Goal: Task Accomplishment & Management: Manage account settings

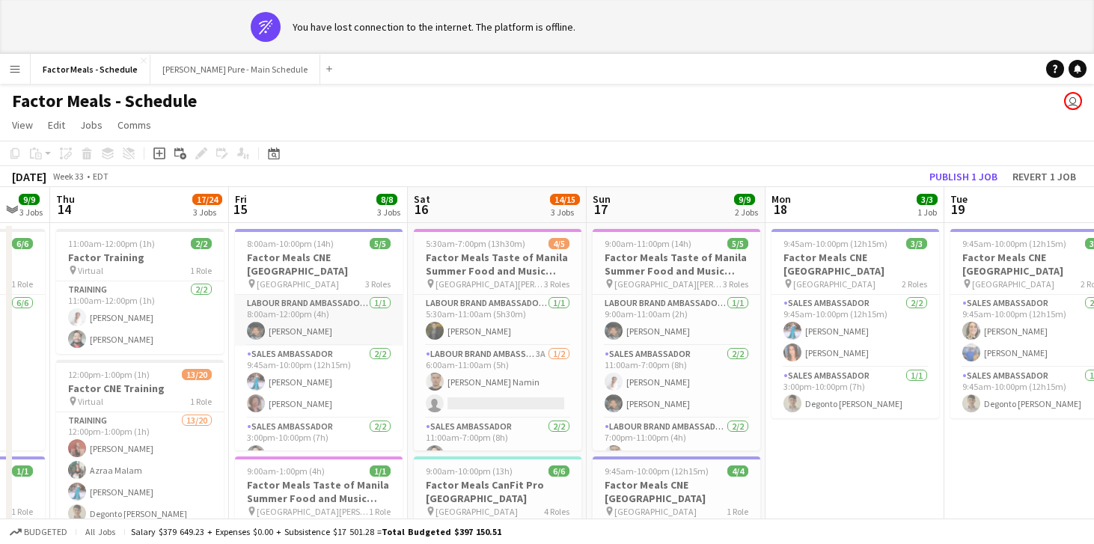
scroll to position [27, 0]
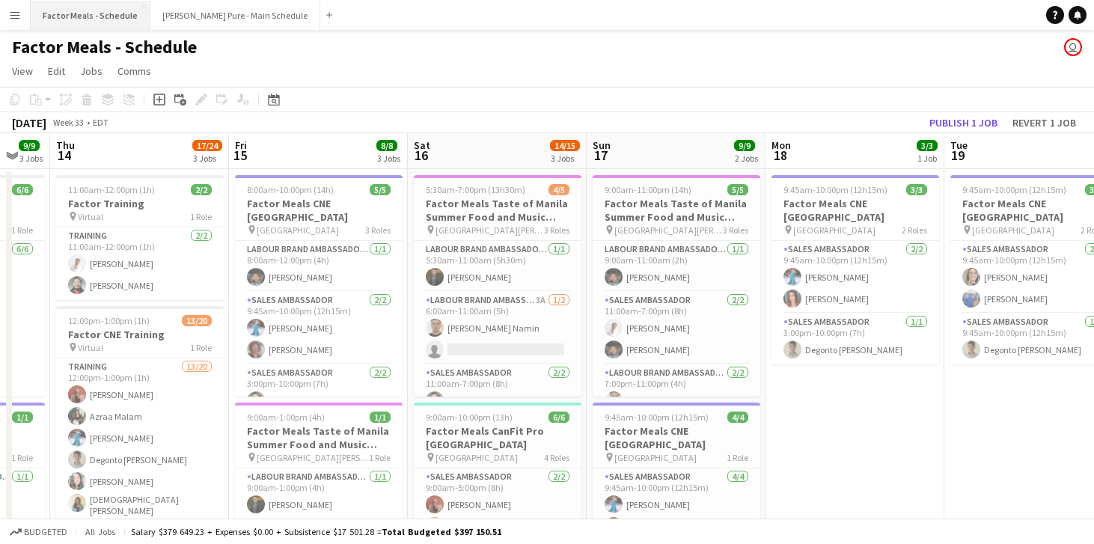
click at [118, 16] on button "Factor Meals - Schedule Close" at bounding box center [91, 15] width 120 height 29
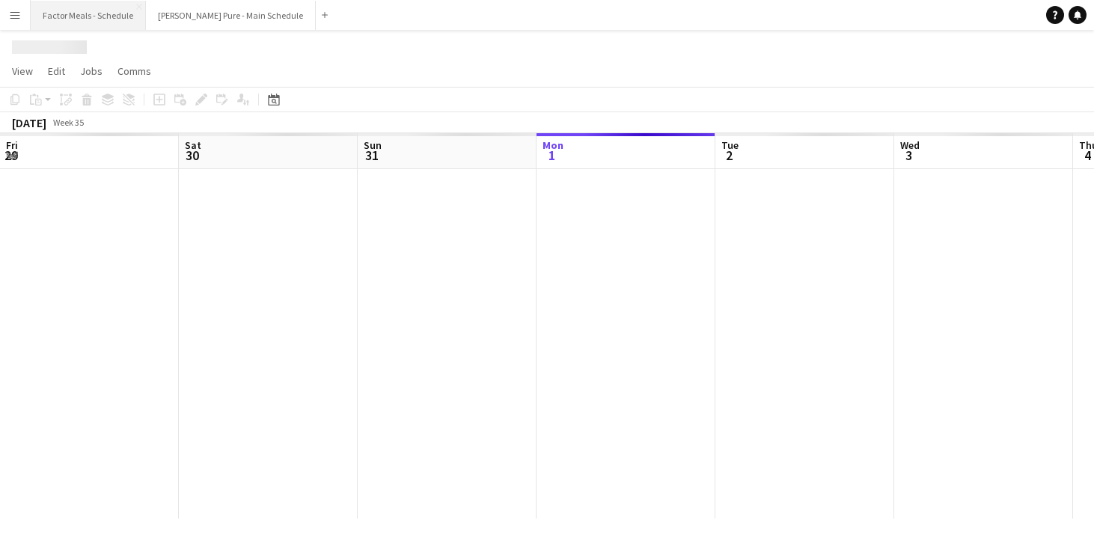
scroll to position [0, 358]
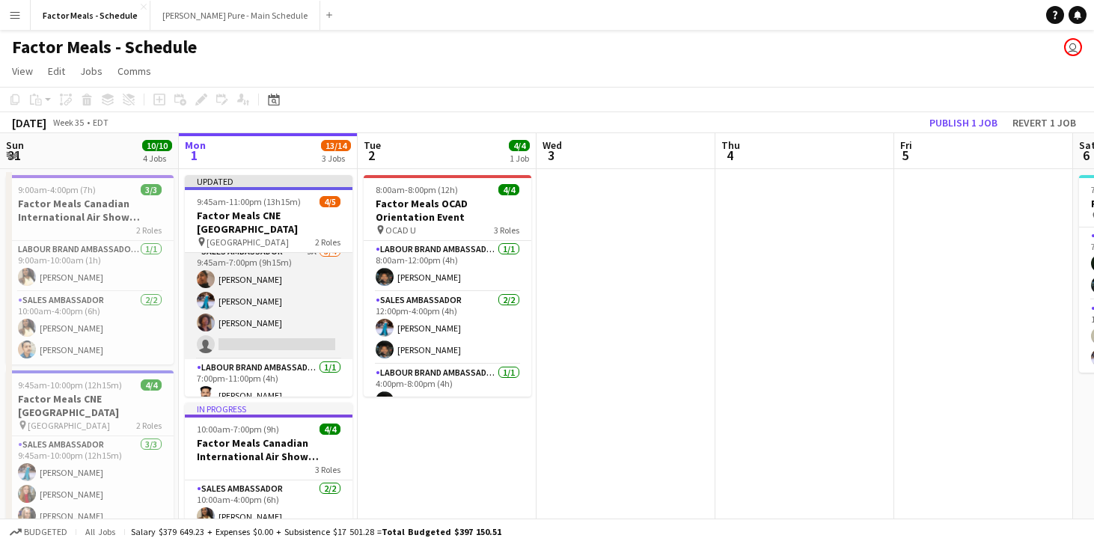
click at [210, 326] on app-card-role "Sales Ambassador 9A [DATE] 9:45am-7:00pm (9h15m) [PERSON_NAME] [PERSON_NAME] [P…" at bounding box center [269, 301] width 168 height 116
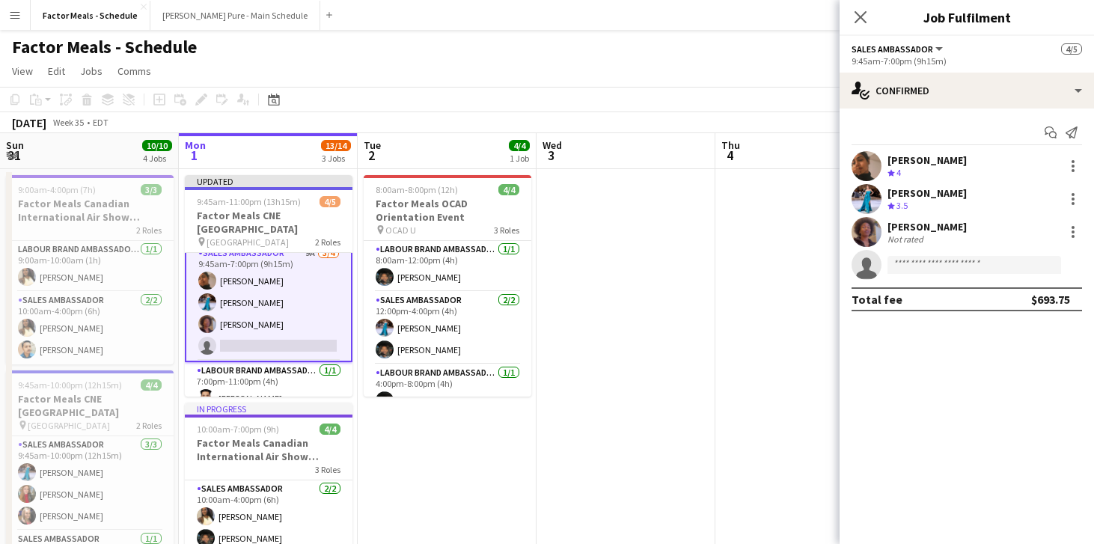
scroll to position [11, 0]
click at [873, 258] on icon "single-neutral-actions" at bounding box center [866, 268] width 30 height 34
click at [926, 265] on input at bounding box center [974, 265] width 174 height 18
click at [1064, 262] on form at bounding box center [981, 265] width 200 height 19
click at [909, 48] on span "Sales Ambassador" at bounding box center [892, 48] width 82 height 11
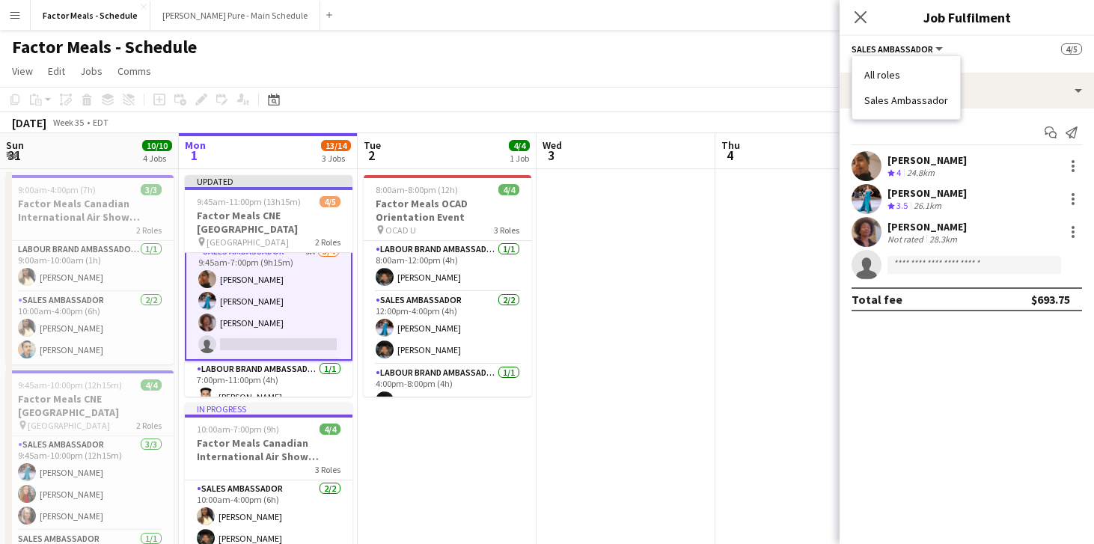
click at [904, 102] on li "Sales Ambassador" at bounding box center [906, 100] width 84 height 13
click at [865, 266] on icon at bounding box center [866, 268] width 21 height 21
click at [876, 267] on icon "single-neutral-actions" at bounding box center [866, 268] width 30 height 34
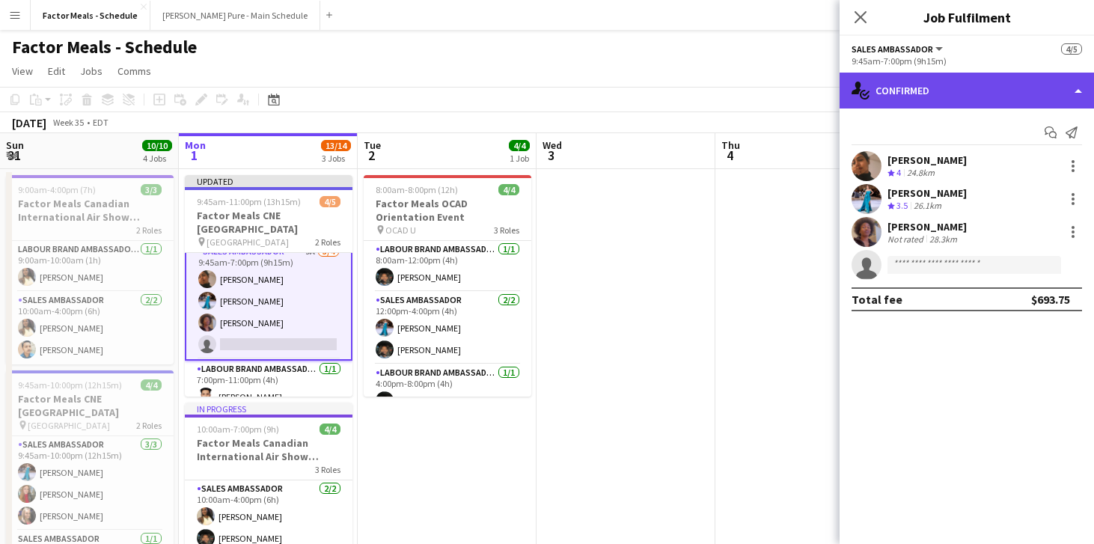
click at [1081, 94] on div "single-neutral-actions-check-2 Confirmed" at bounding box center [966, 91] width 254 height 36
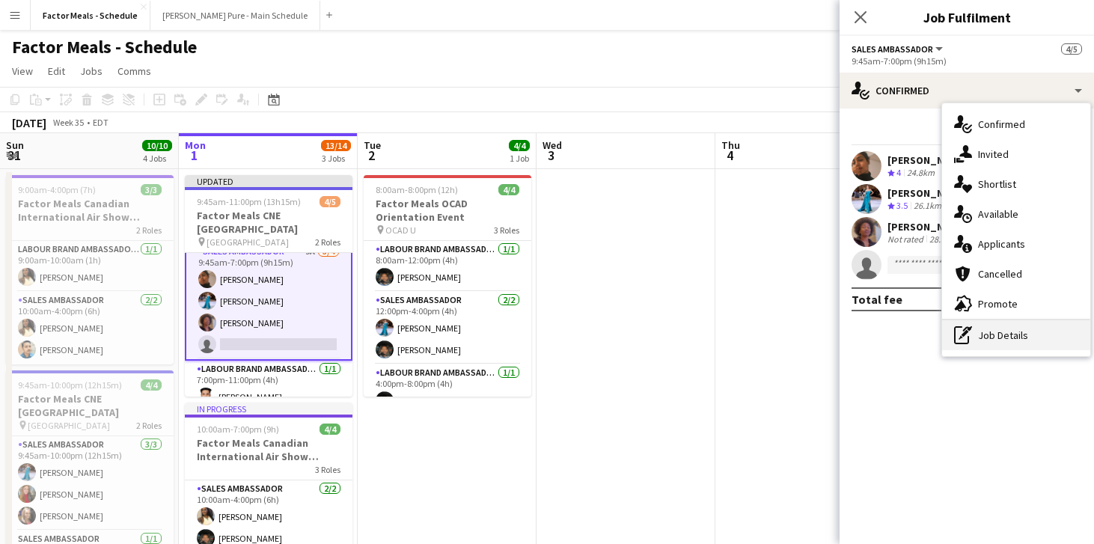
click at [1001, 331] on div "pen-write Job Details" at bounding box center [1016, 335] width 148 height 30
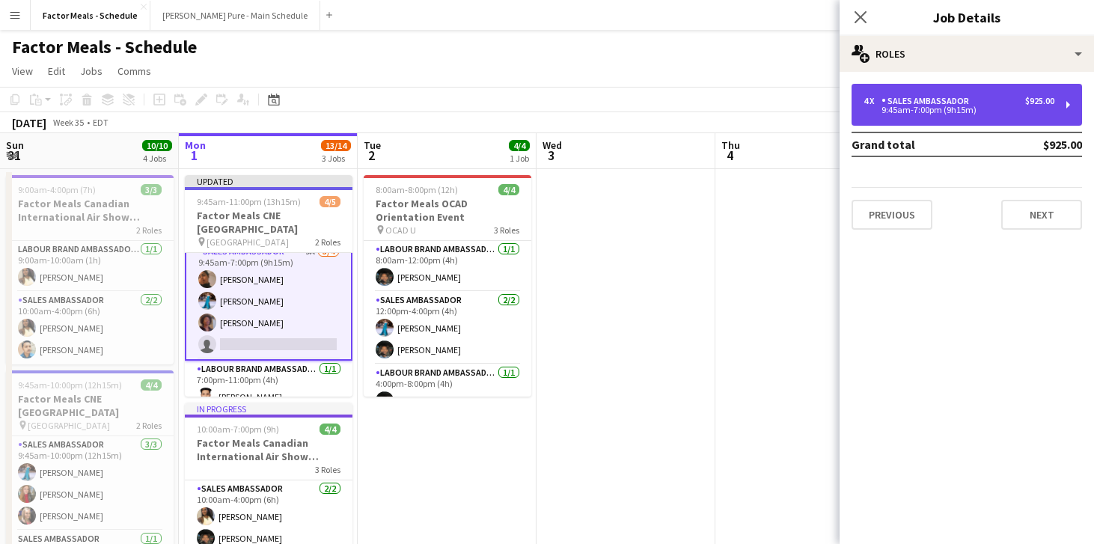
click at [944, 99] on div "Sales Ambassador" at bounding box center [928, 101] width 94 height 10
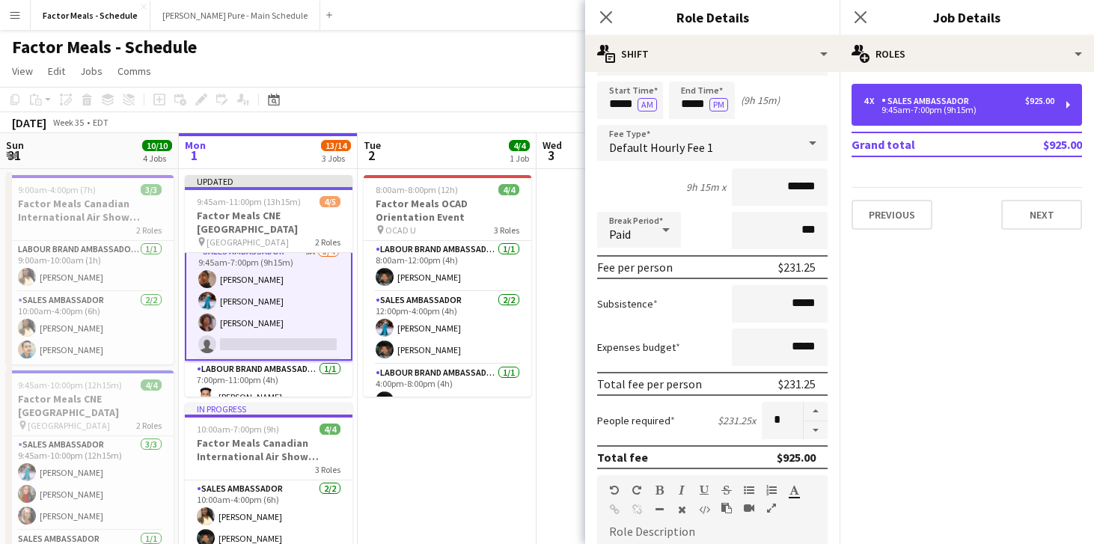
scroll to position [46, 0]
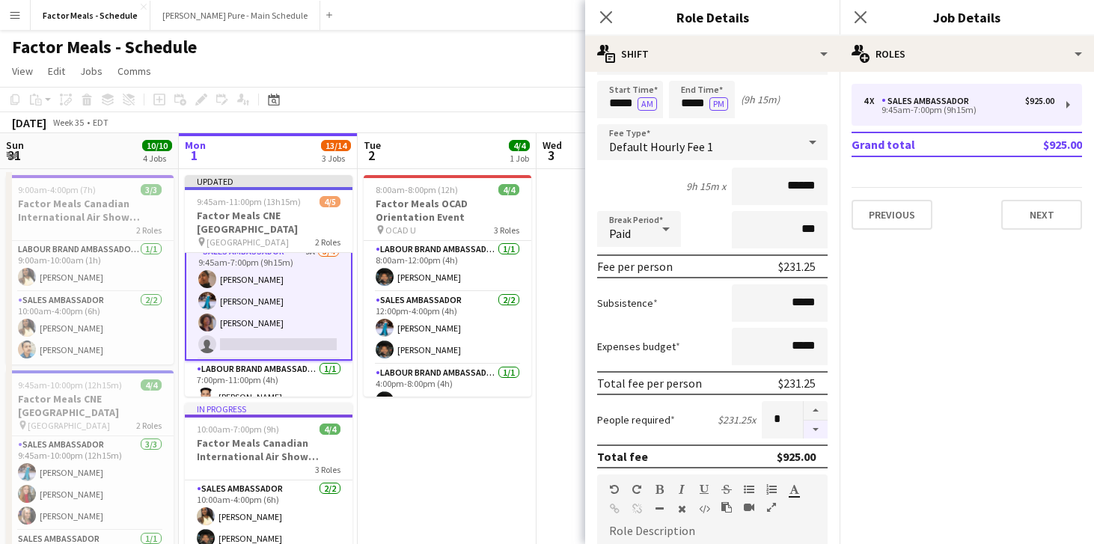
click at [817, 430] on button "button" at bounding box center [815, 429] width 24 height 19
type input "*"
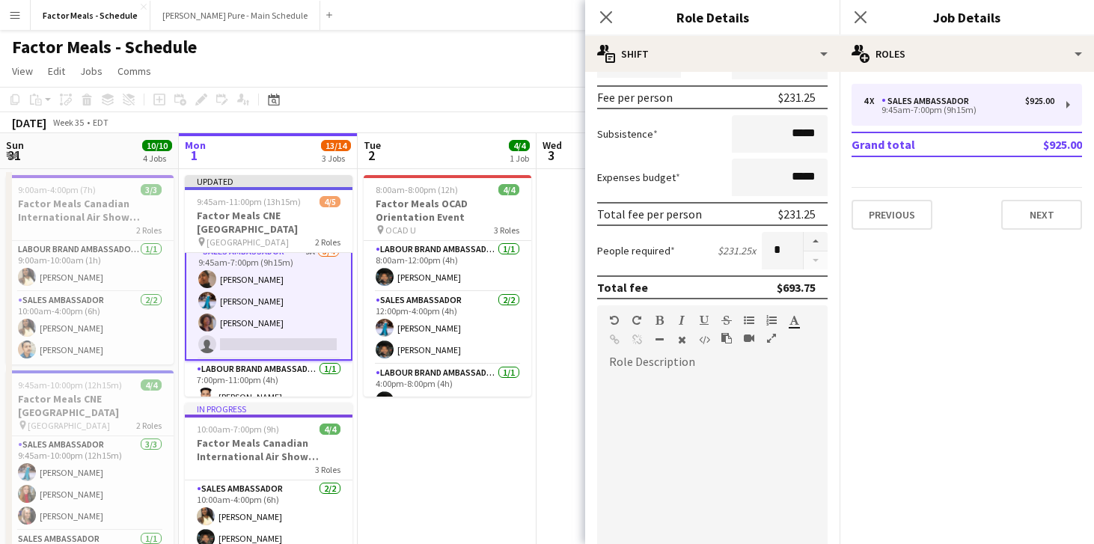
scroll to position [469, 0]
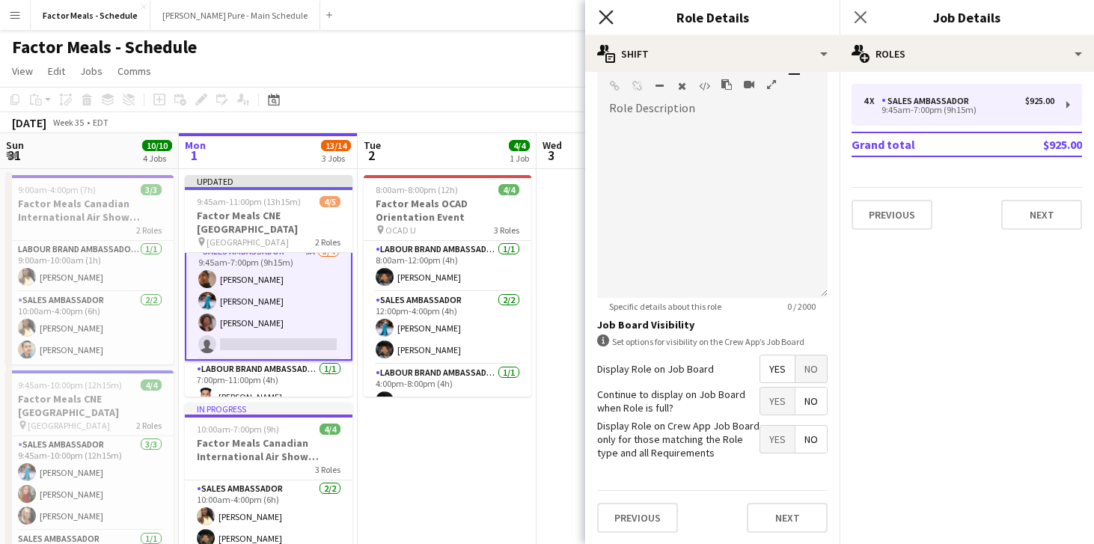
click at [607, 13] on icon "Close pop-in" at bounding box center [605, 17] width 14 height 14
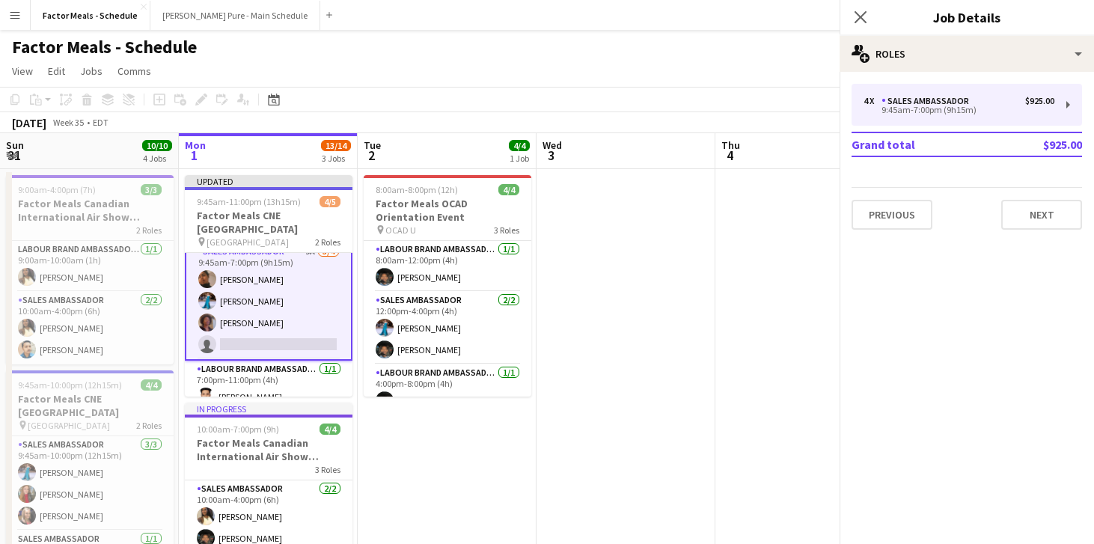
scroll to position [0, 0]
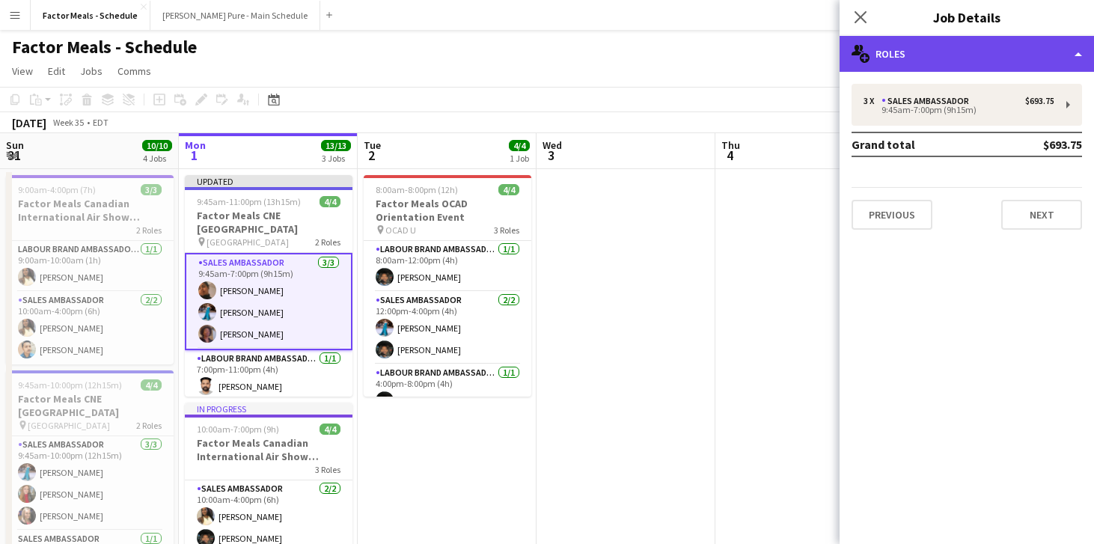
click at [901, 42] on div "multiple-users-add Roles" at bounding box center [966, 54] width 254 height 36
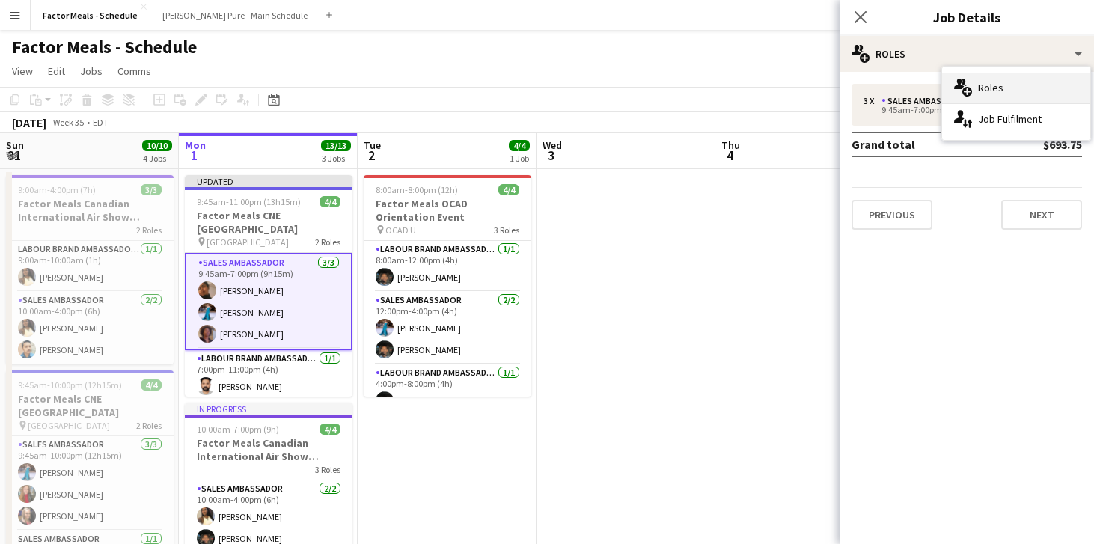
click at [983, 93] on div "multiple-users-add Roles" at bounding box center [1016, 88] width 148 height 30
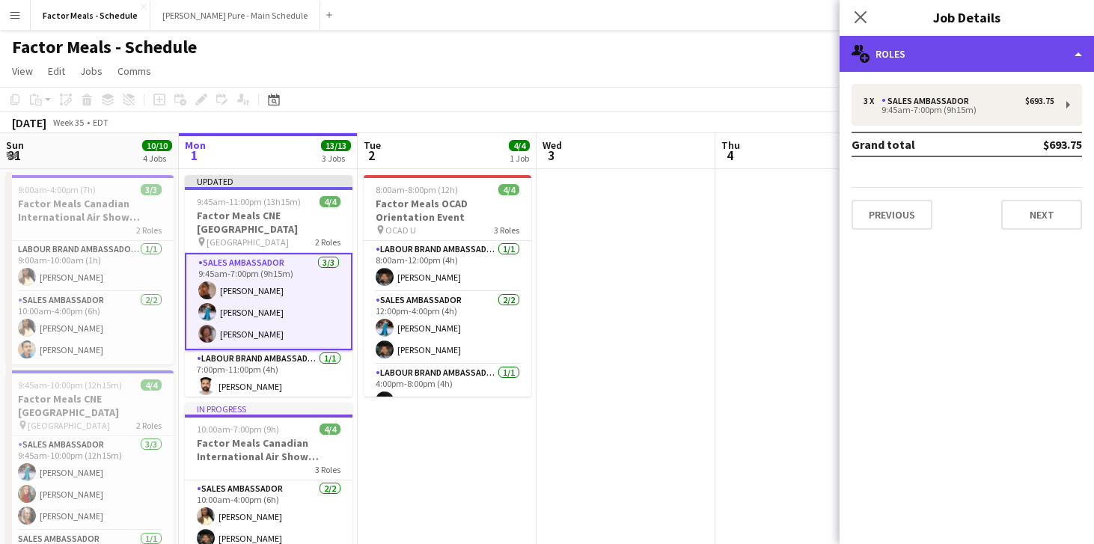
click at [1047, 54] on div "multiple-users-add Roles" at bounding box center [966, 54] width 254 height 36
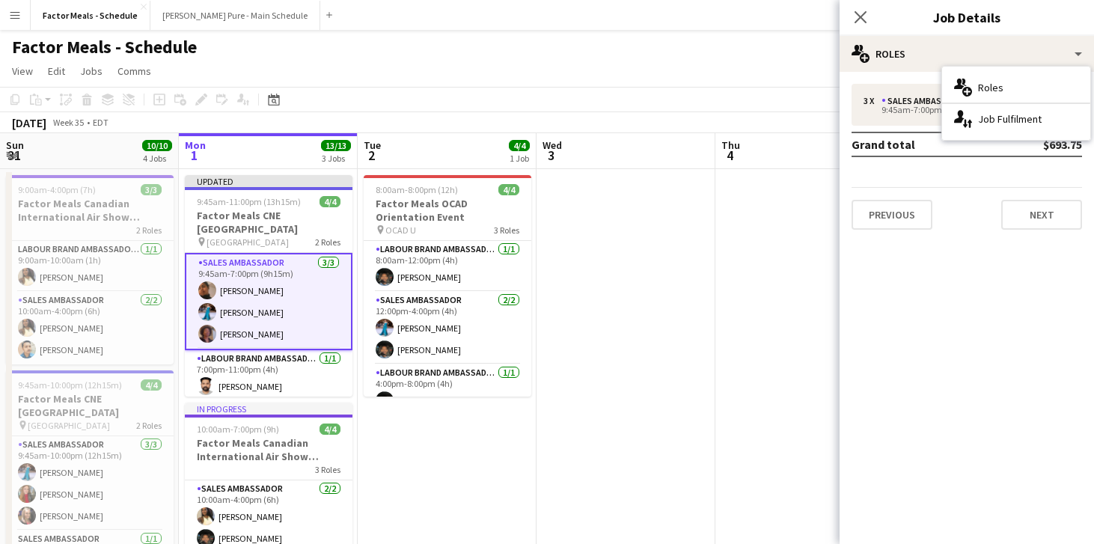
click at [963, 197] on div "Previous Next" at bounding box center [966, 208] width 230 height 43
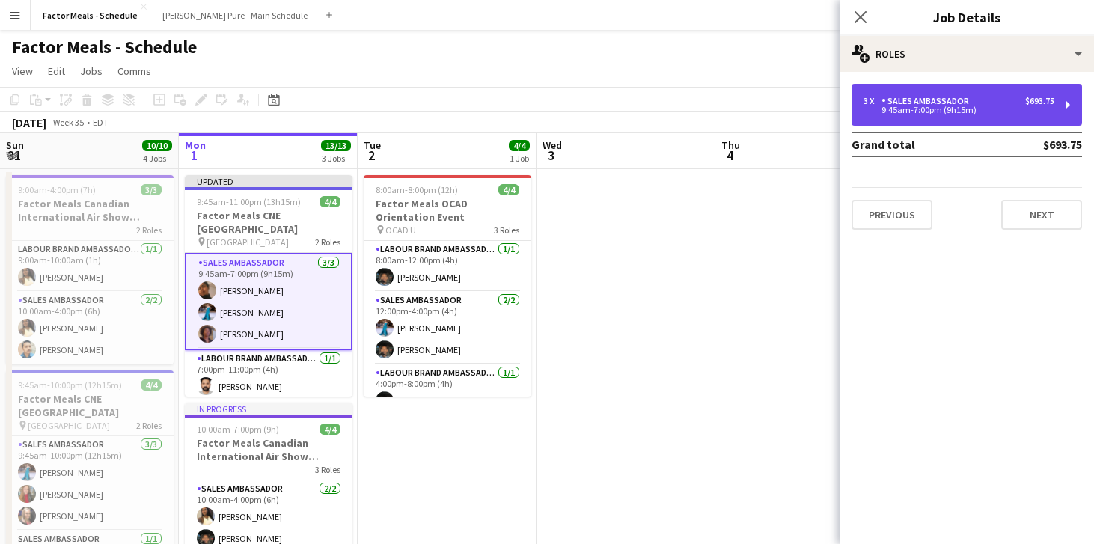
click at [1014, 115] on div "3 x Sales Ambassador $693.75 9:45am-7:00pm (9h15m)" at bounding box center [966, 105] width 230 height 42
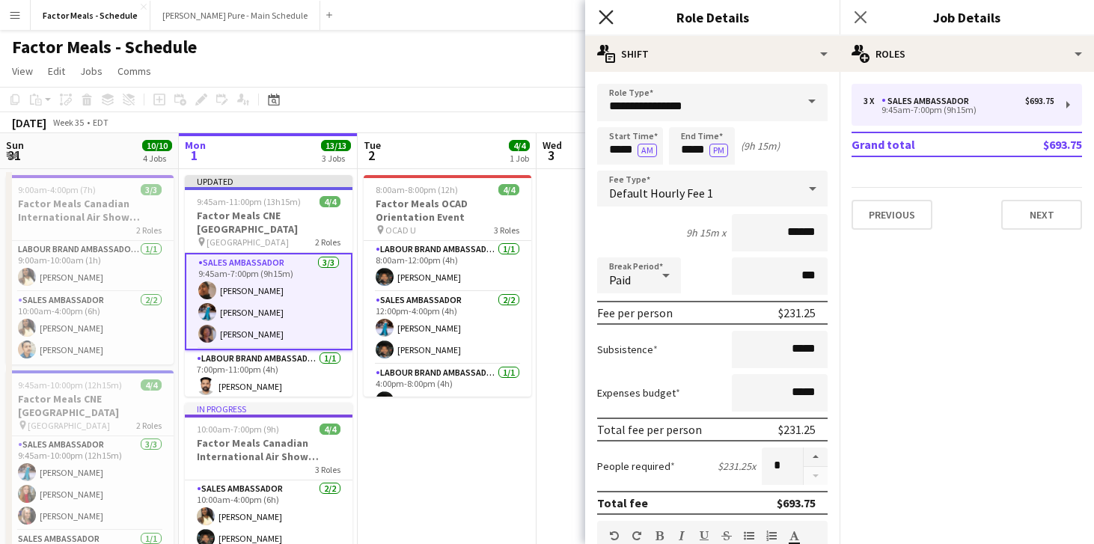
click at [604, 13] on icon "Close pop-in" at bounding box center [605, 17] width 14 height 14
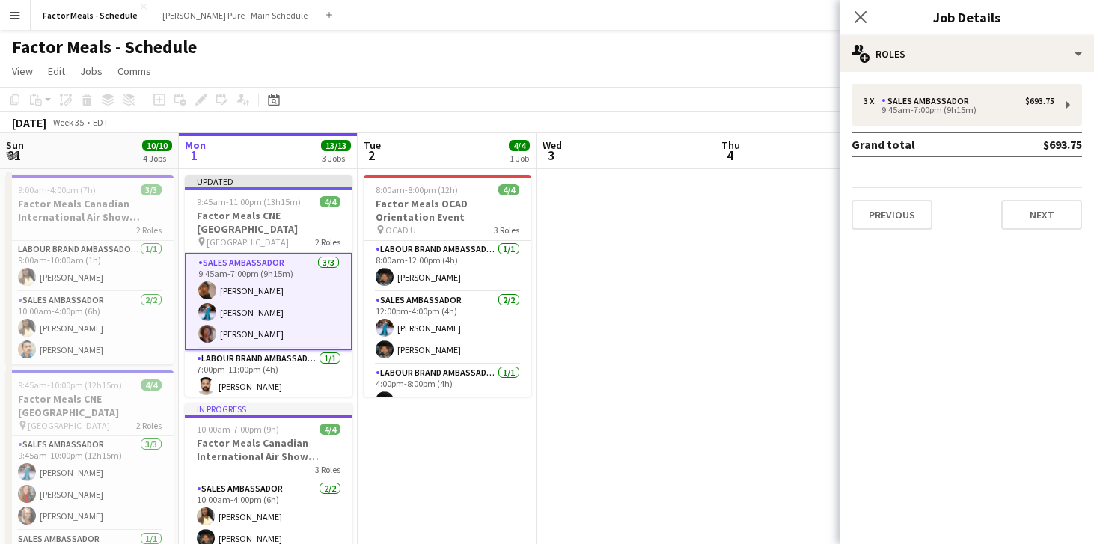
click at [446, 449] on app-date-cell "8:00am-8:00pm (12h) 4/4 Factor Meals OCAD Orientation Event pin OCAD U 3 Roles …" at bounding box center [447, 526] width 179 height 714
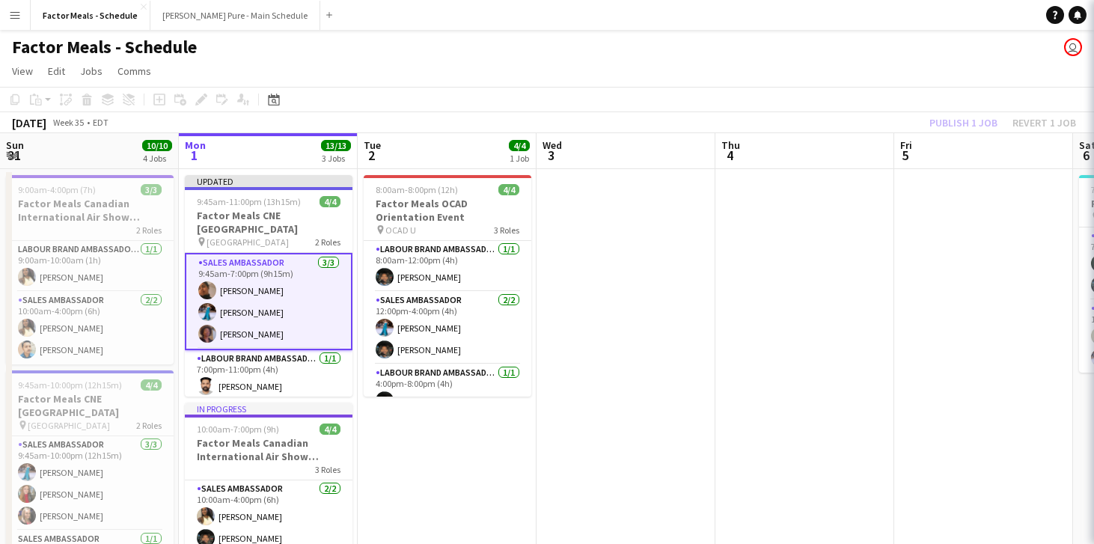
scroll to position [0, 357]
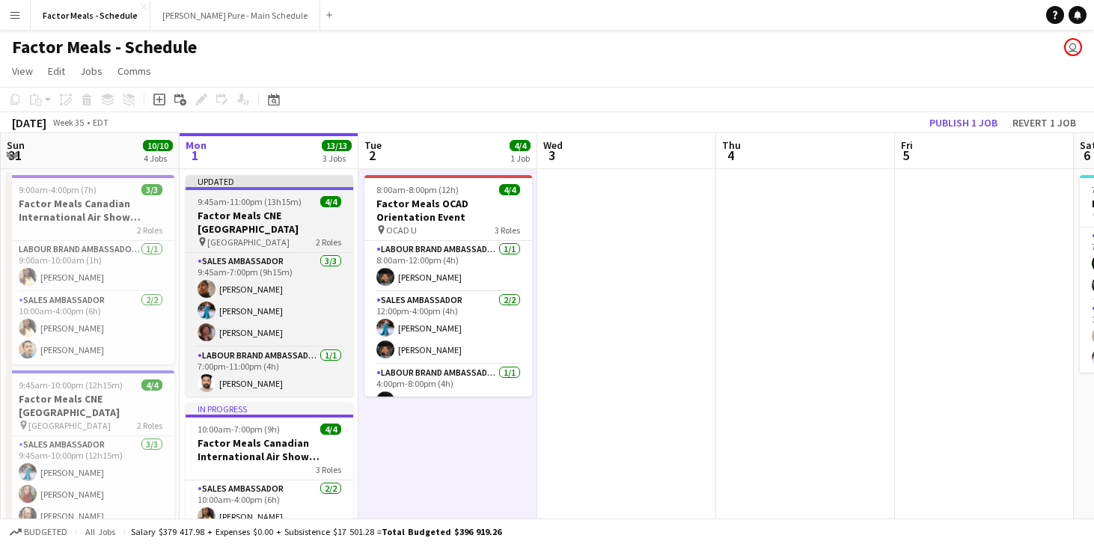
click at [248, 188] on div at bounding box center [270, 188] width 168 height 3
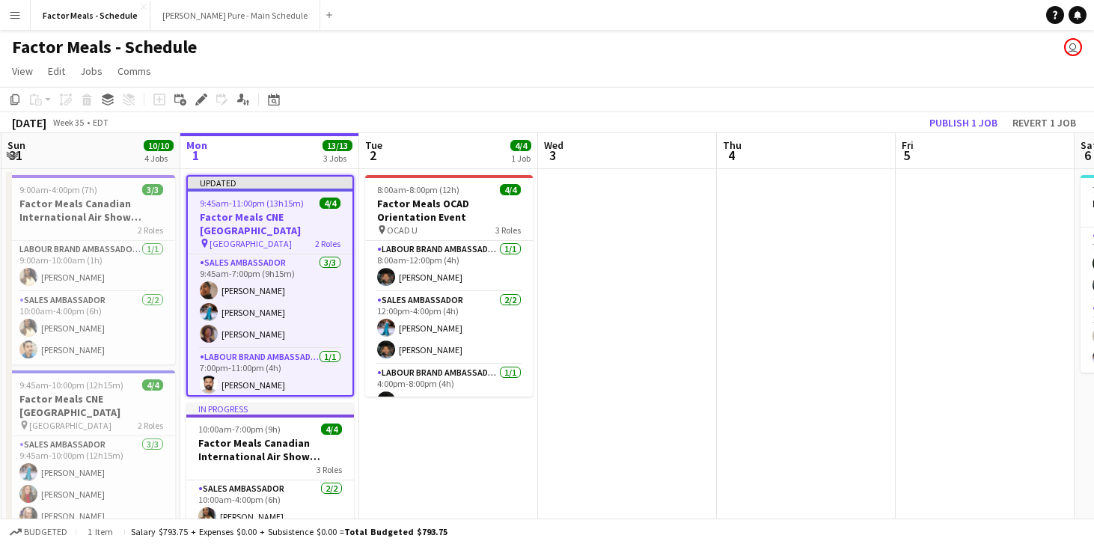
click at [249, 202] on span "9:45am-11:00pm (13h15m)" at bounding box center [252, 202] width 104 height 11
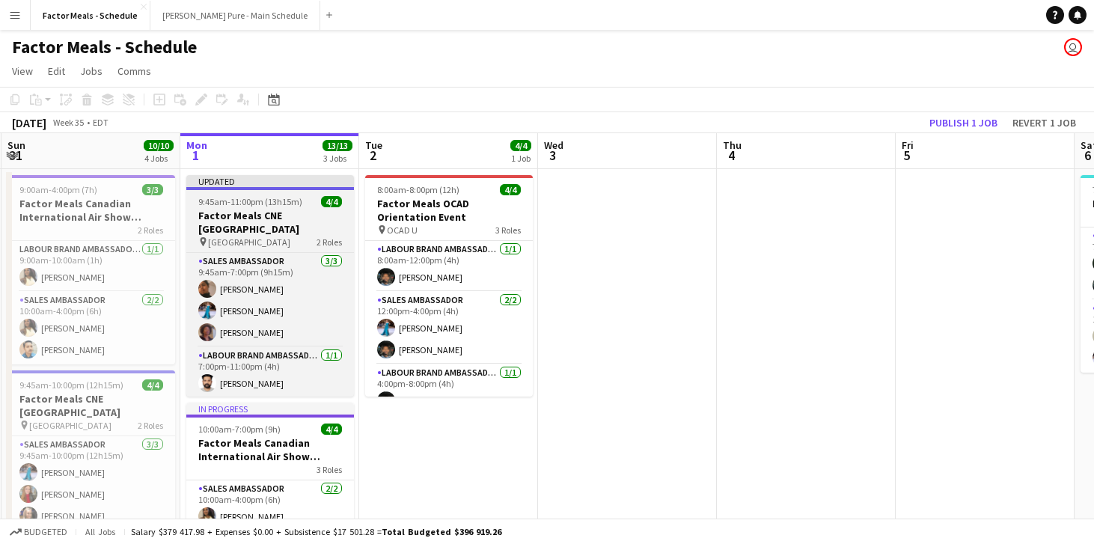
click at [248, 202] on span "9:45am-11:00pm (13h15m)" at bounding box center [250, 201] width 104 height 11
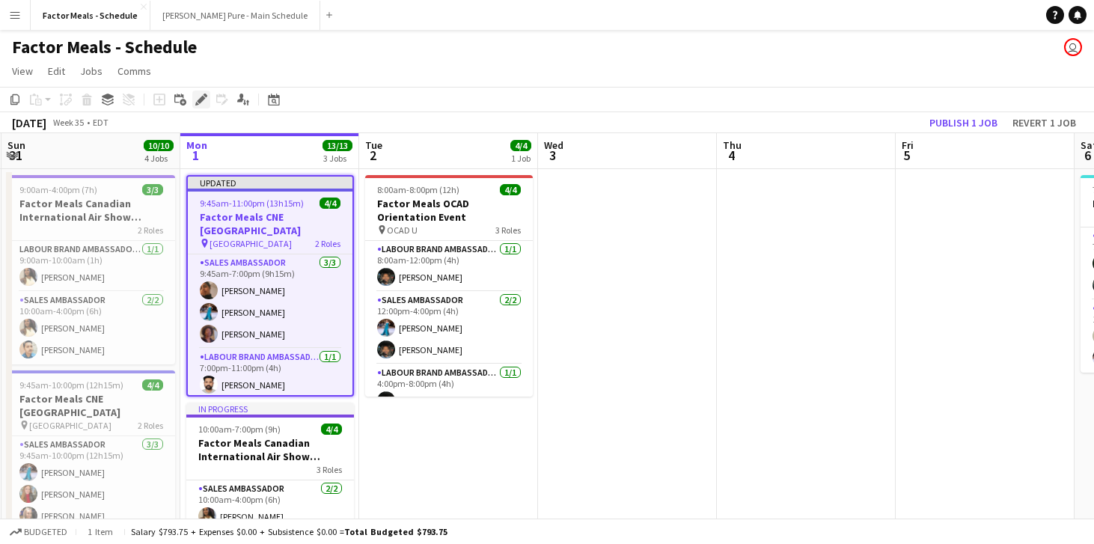
click at [204, 98] on icon at bounding box center [201, 100] width 8 height 8
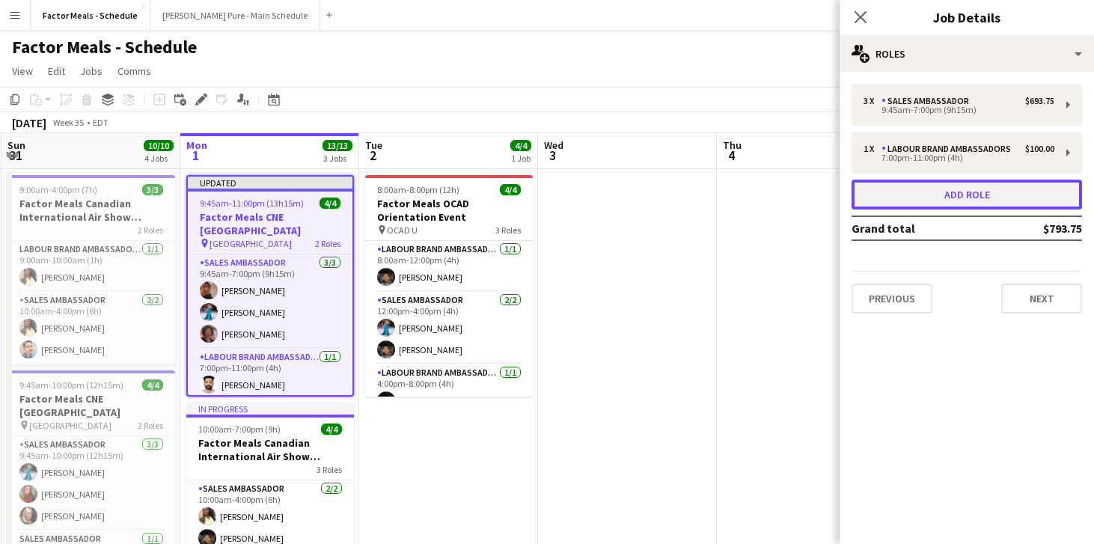
click at [976, 199] on button "Add role" at bounding box center [966, 195] width 230 height 30
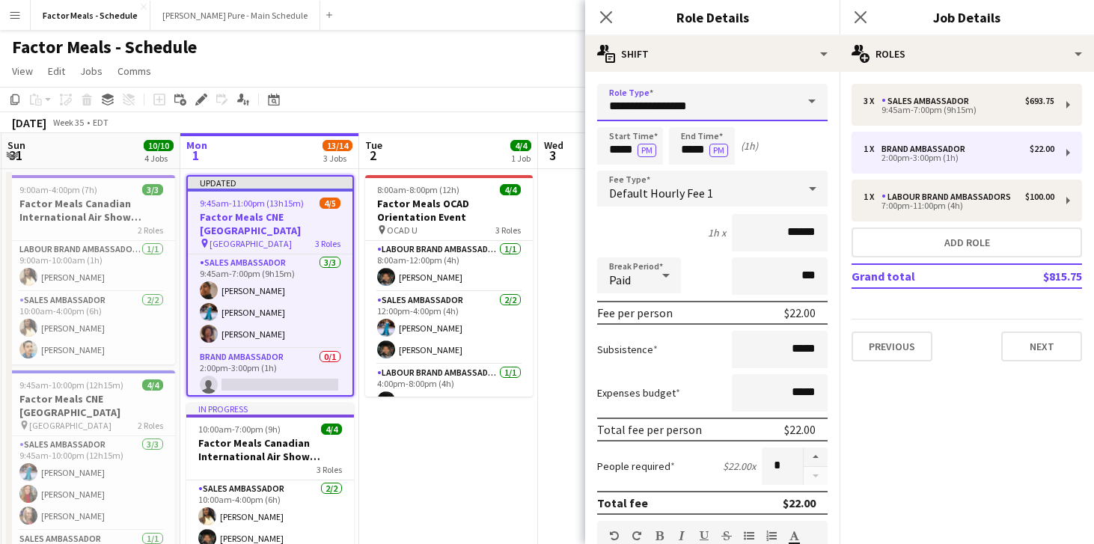
click at [658, 105] on input "**********" at bounding box center [712, 102] width 230 height 37
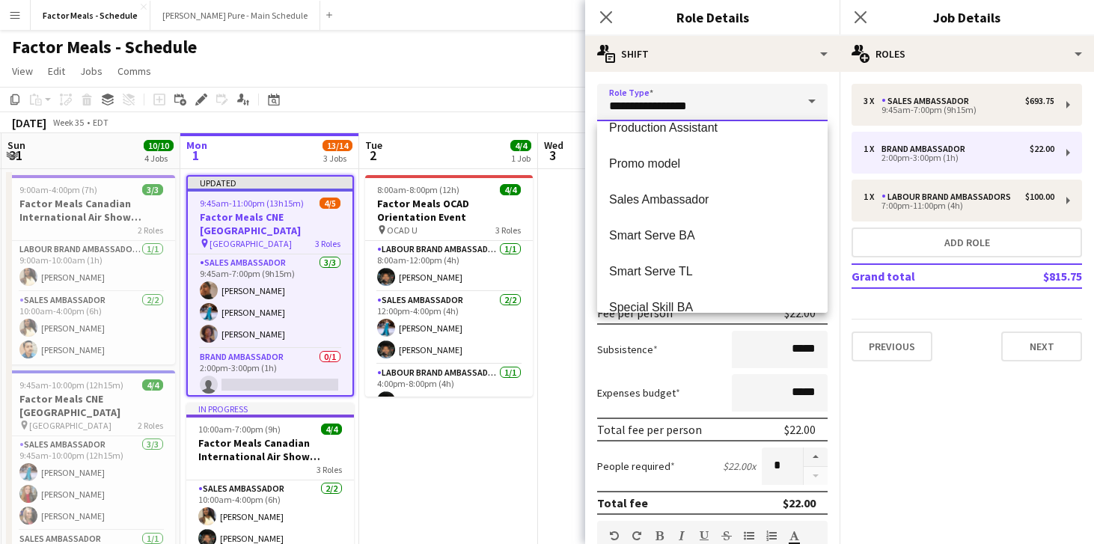
scroll to position [245, 0]
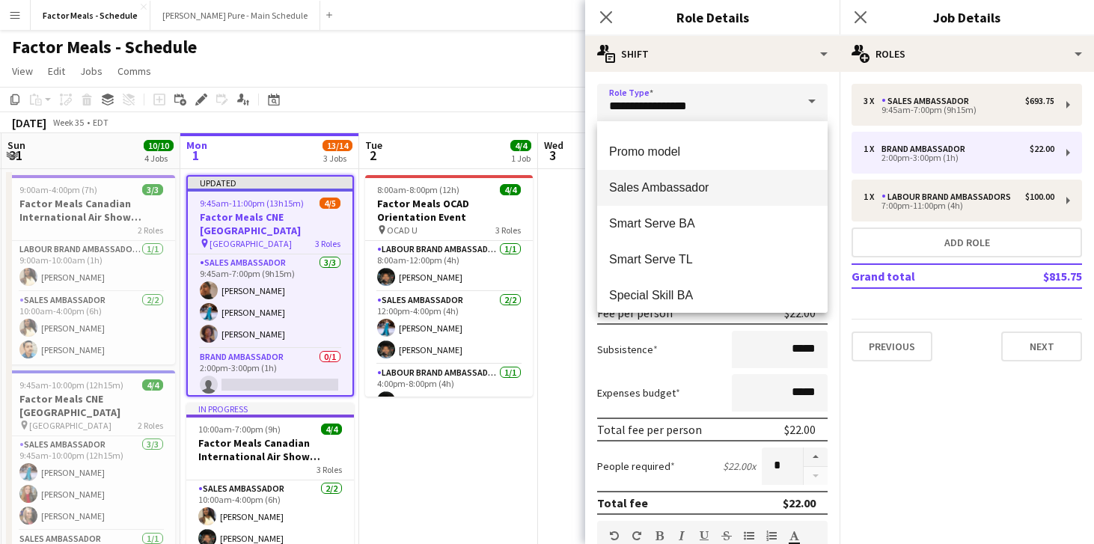
click at [679, 193] on span "Sales Ambassador" at bounding box center [712, 187] width 206 height 14
type input "**********"
type input "******"
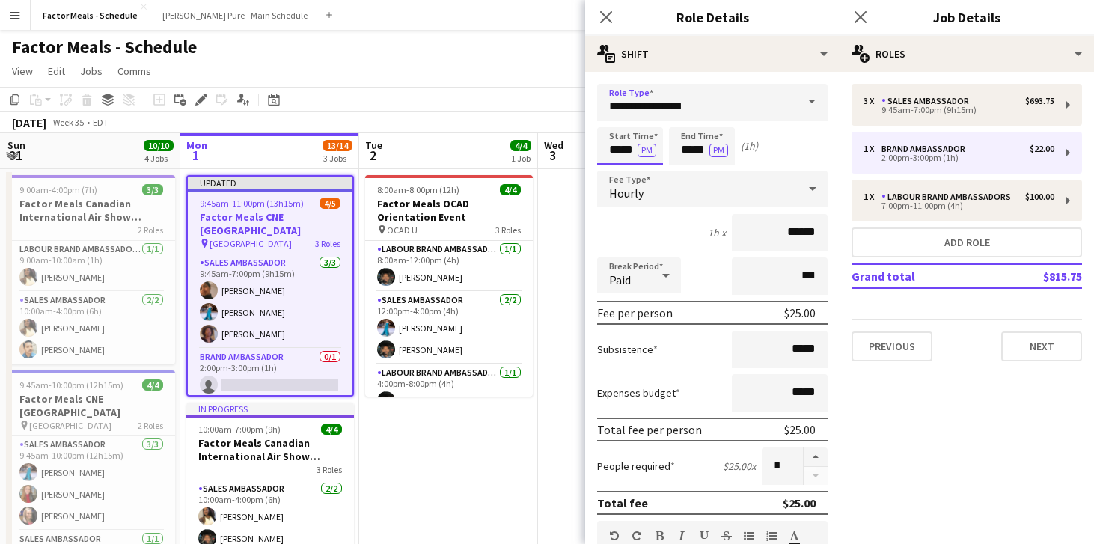
click at [614, 155] on input "*****" at bounding box center [630, 145] width 66 height 37
type input "*****"
click at [693, 147] on input "*****" at bounding box center [702, 145] width 66 height 37
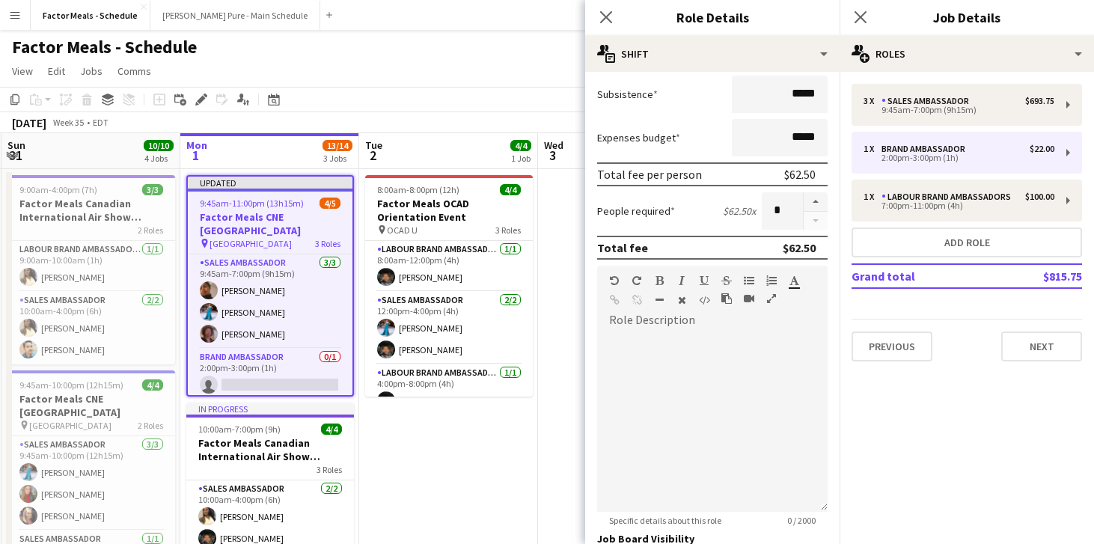
scroll to position [393, 0]
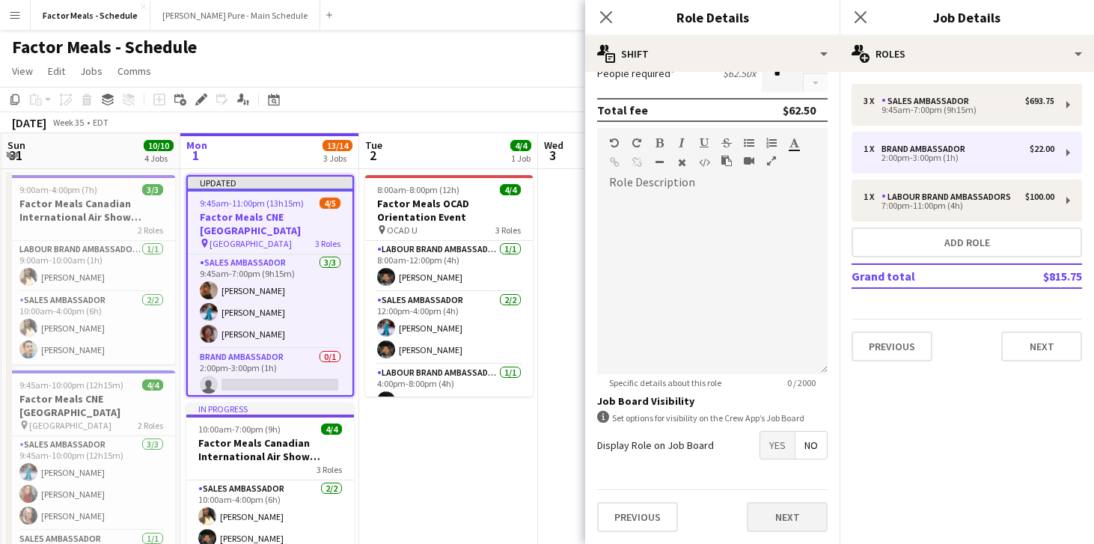
type input "*****"
click at [773, 513] on button "Next" at bounding box center [787, 517] width 81 height 30
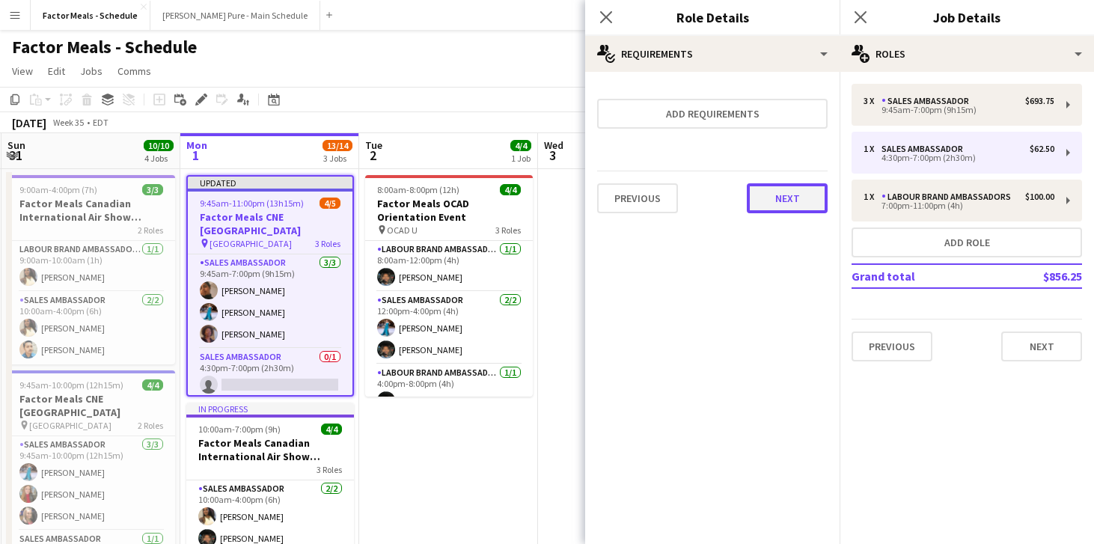
click at [763, 196] on button "Next" at bounding box center [787, 198] width 81 height 30
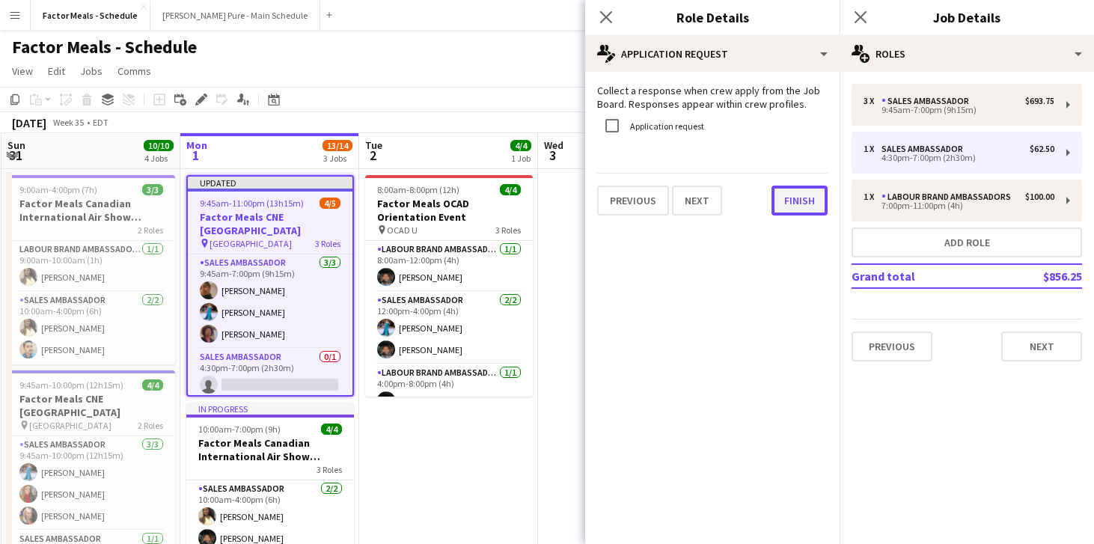
click at [788, 205] on button "Finish" at bounding box center [799, 201] width 56 height 30
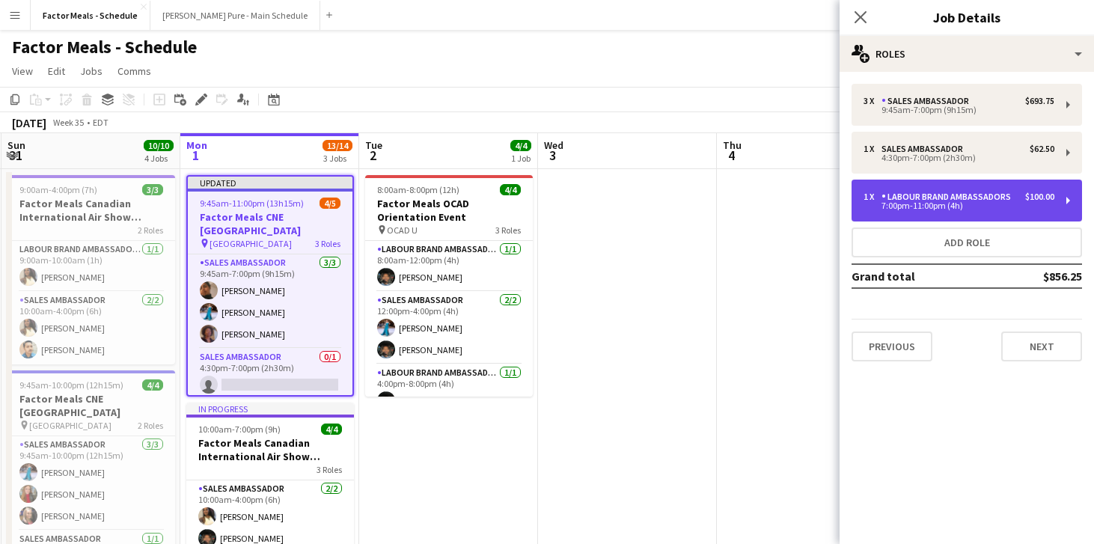
click at [920, 204] on div "7:00pm-11:00pm (4h)" at bounding box center [958, 205] width 191 height 7
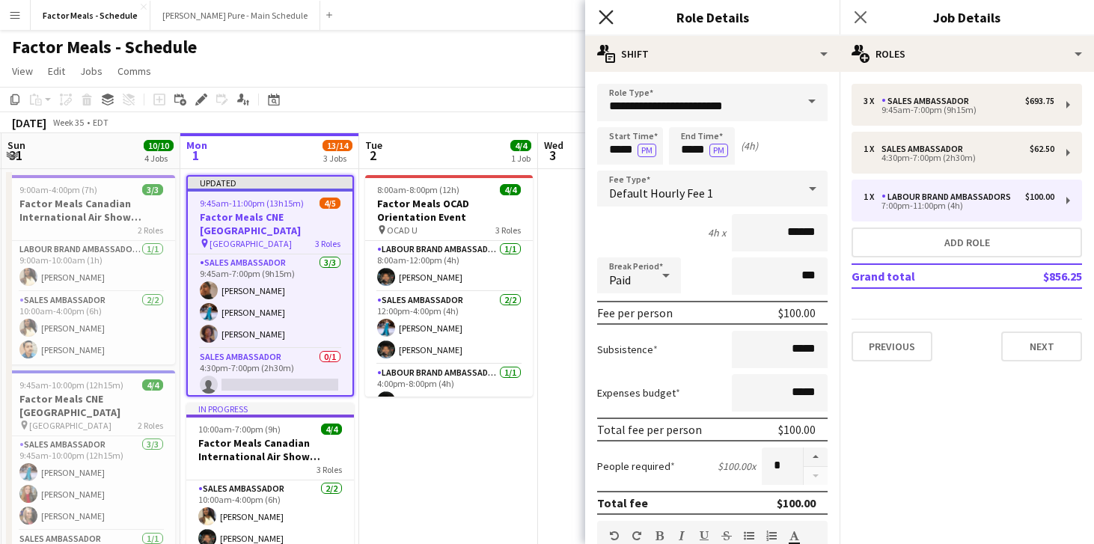
click at [605, 17] on icon at bounding box center [605, 17] width 14 height 14
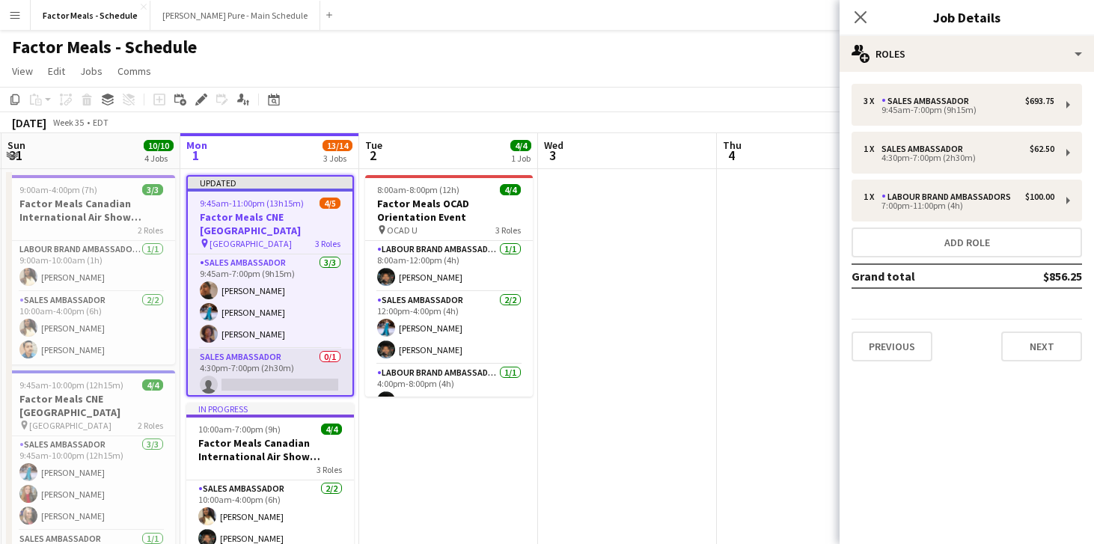
click at [204, 373] on app-card-role "Sales Ambassador 0/1 4:30pm-7:00pm (2h30m) single-neutral-actions" at bounding box center [270, 374] width 165 height 51
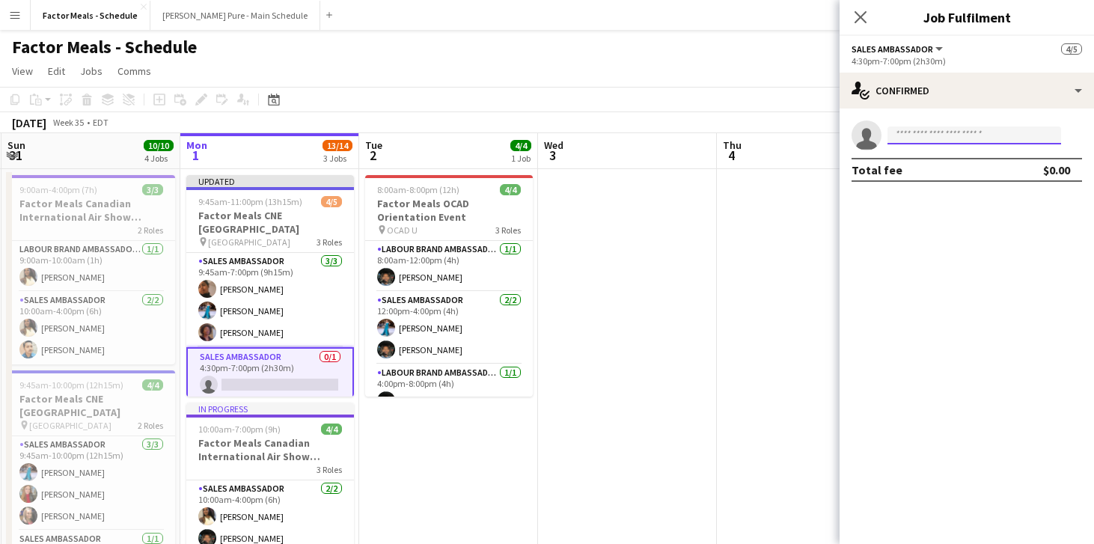
click at [936, 129] on input at bounding box center [974, 135] width 174 height 18
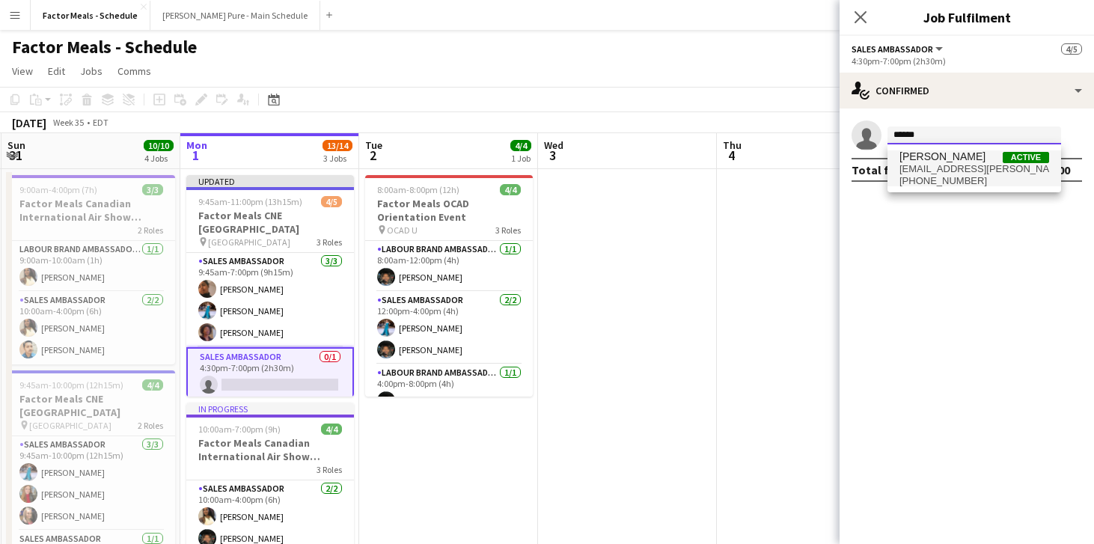
type input "******"
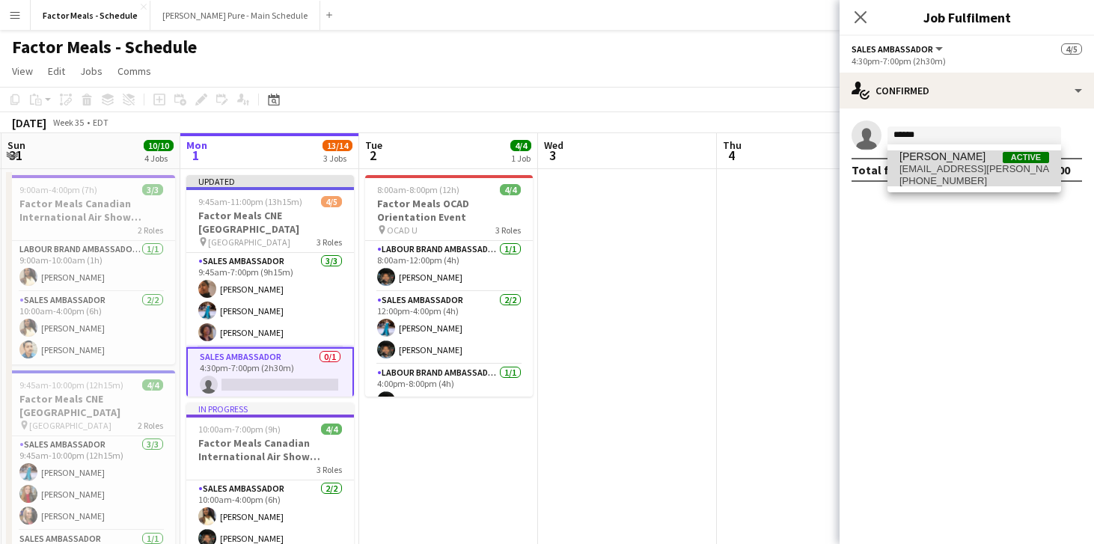
click at [942, 167] on span "[EMAIL_ADDRESS][PERSON_NAME][DOMAIN_NAME]" at bounding box center [974, 169] width 150 height 12
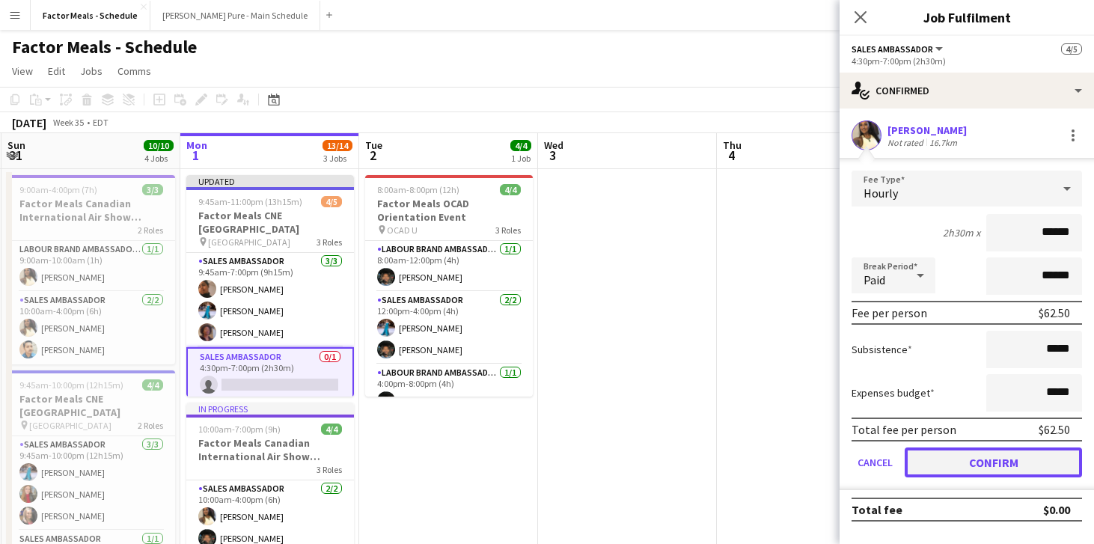
click at [964, 459] on button "Confirm" at bounding box center [992, 462] width 177 height 30
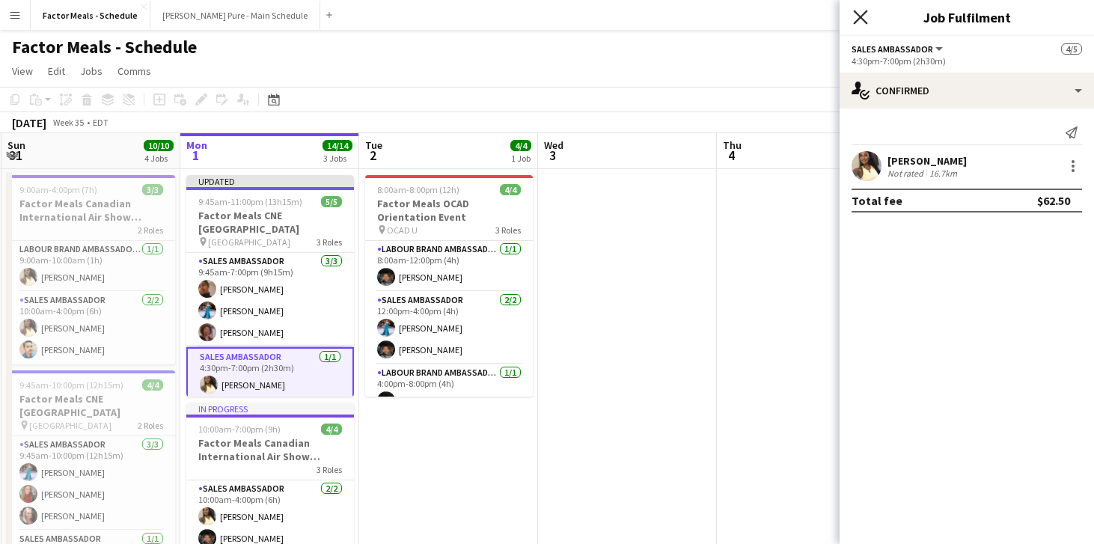
click at [857, 16] on icon "Close pop-in" at bounding box center [860, 17] width 14 height 14
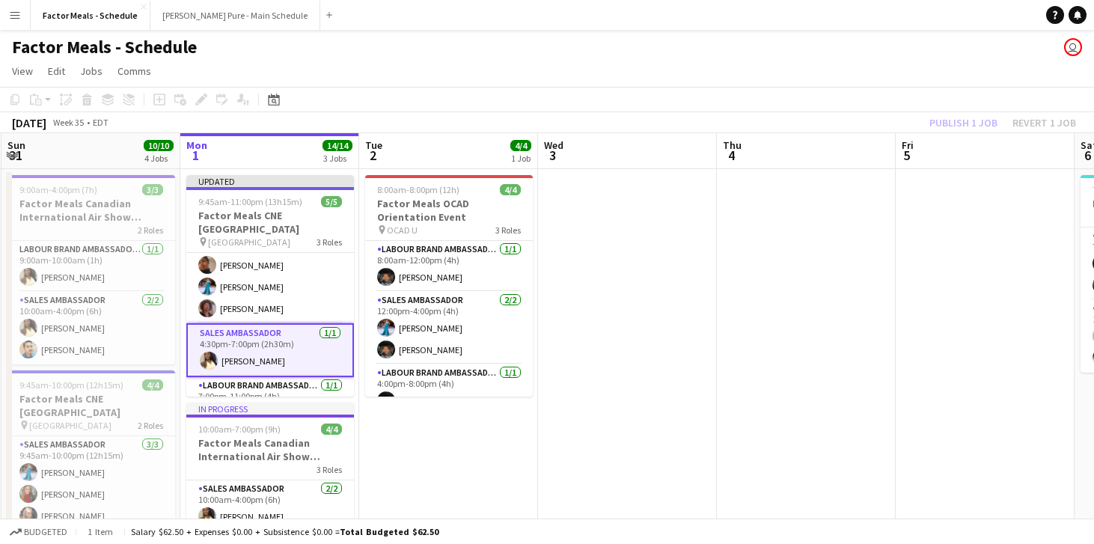
scroll to position [42, 0]
